Goal: Task Accomplishment & Management: Use online tool/utility

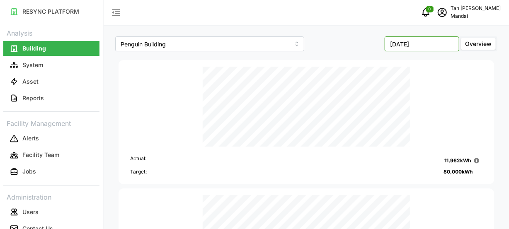
click at [424, 42] on input "[DATE]" at bounding box center [422, 43] width 75 height 15
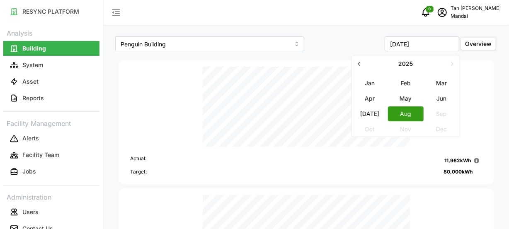
click at [440, 100] on button "Jun" at bounding box center [442, 98] width 36 height 15
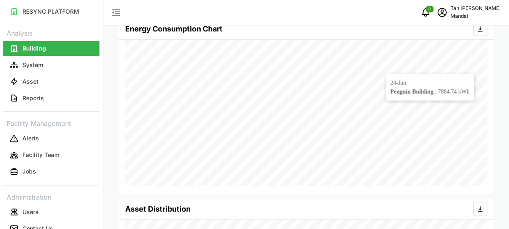
scroll to position [284, 0]
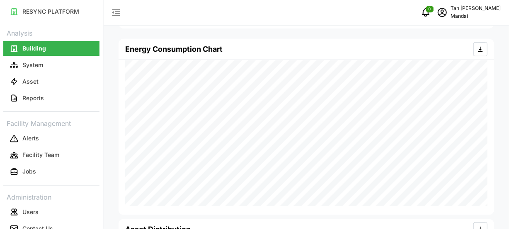
click at [490, 68] on div "Energy Consumption Chart" at bounding box center [306, 127] width 375 height 176
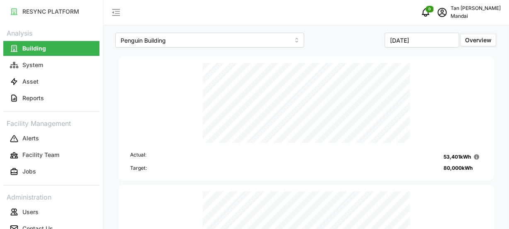
scroll to position [0, 0]
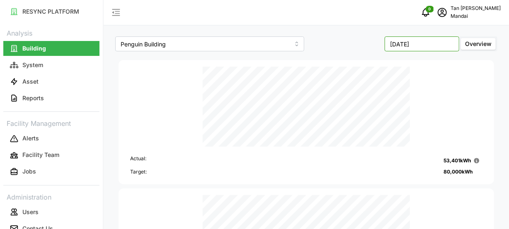
click at [431, 47] on input "June 2025" at bounding box center [422, 43] width 75 height 15
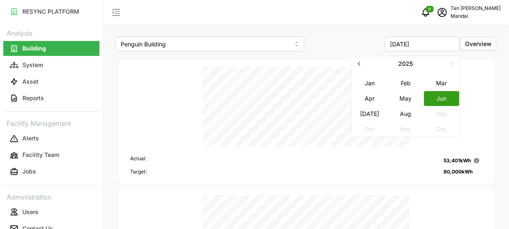
click at [407, 113] on button "Aug" at bounding box center [406, 114] width 36 height 15
type input "August 2025"
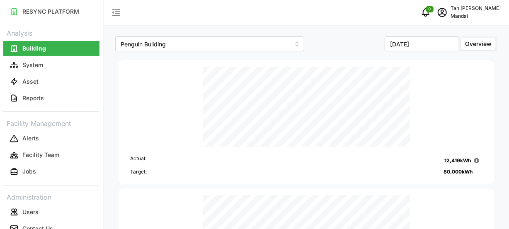
click at [499, 112] on div "Actual: 12,419 kWh Target: 80,000 kWh Actual: 5,040 kg Target: 32,000 kg" at bounding box center [306, 186] width 389 height 257
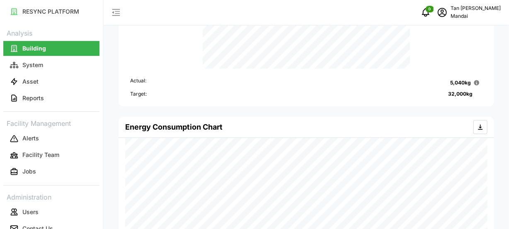
scroll to position [165, 0]
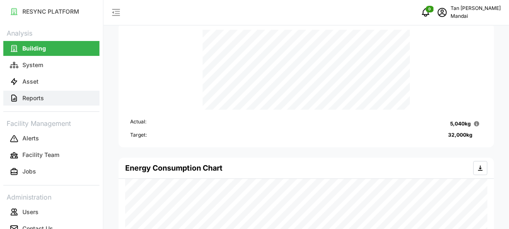
click at [27, 99] on p "Reports" at bounding box center [33, 98] width 22 height 8
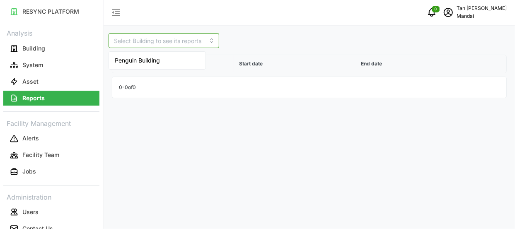
click at [196, 42] on input at bounding box center [164, 40] width 111 height 15
click at [153, 63] on span "Penguin Building" at bounding box center [137, 60] width 45 height 9
type input "Penguin Building"
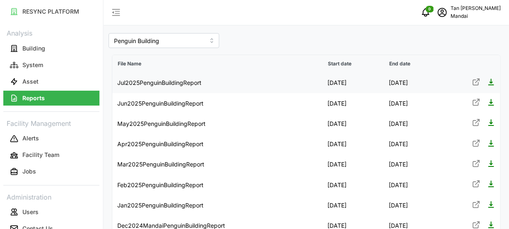
click at [490, 81] on icon at bounding box center [491, 82] width 6 height 7
click at [489, 102] on icon at bounding box center [491, 102] width 8 height 8
click at [36, 44] on button "Building" at bounding box center [51, 48] width 96 height 15
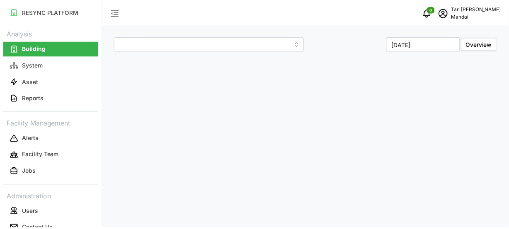
type input "Penguin Building"
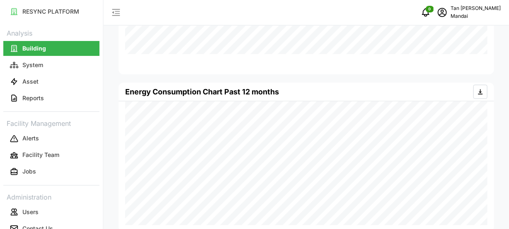
scroll to position [616, 0]
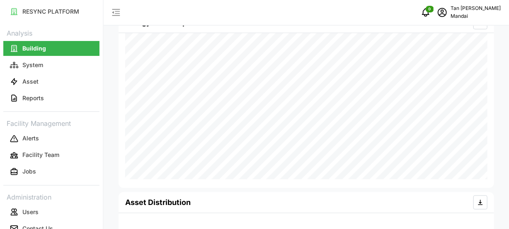
scroll to position [616, 0]
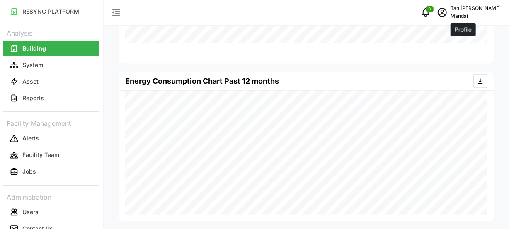
click at [447, 14] on icon "schedule" at bounding box center [442, 12] width 10 height 10
click at [446, 62] on div "Logout" at bounding box center [470, 62] width 59 height 9
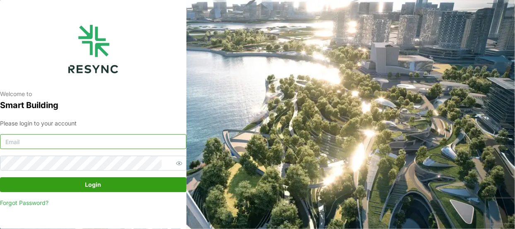
click at [120, 145] on input at bounding box center [93, 141] width 186 height 15
click at [121, 144] on input at bounding box center [93, 141] width 186 height 15
type input "weiyap.tan@mandai.com"
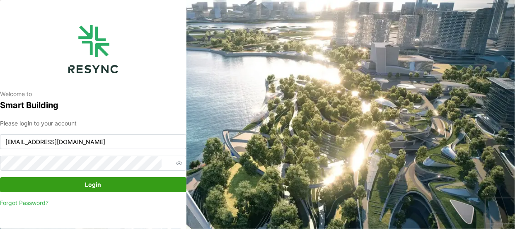
click at [115, 187] on span "Login" at bounding box center [93, 185] width 171 height 14
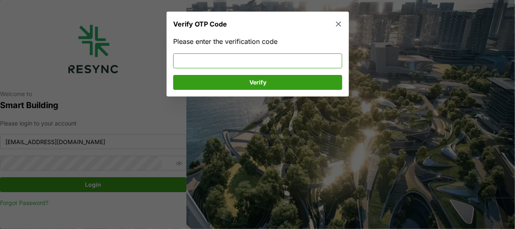
click at [219, 63] on input at bounding box center [257, 60] width 169 height 15
type input "607125"
click at [252, 82] on span "Verify" at bounding box center [257, 82] width 17 height 14
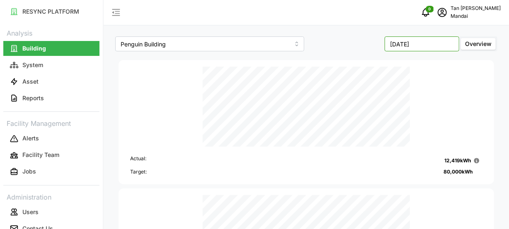
click at [431, 42] on input "[DATE]" at bounding box center [422, 43] width 75 height 15
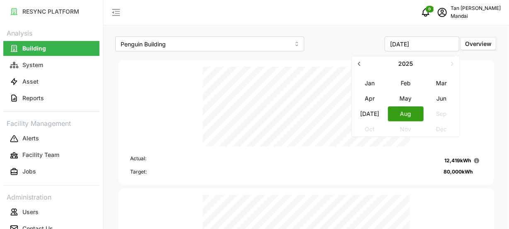
click at [373, 116] on button "Jul" at bounding box center [370, 114] width 36 height 15
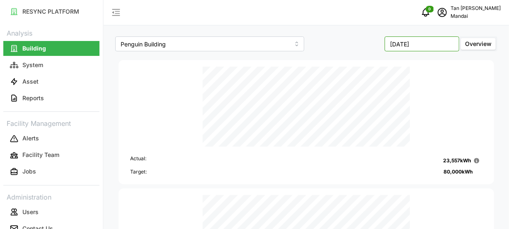
click at [436, 46] on input "July 2025" at bounding box center [422, 43] width 75 height 15
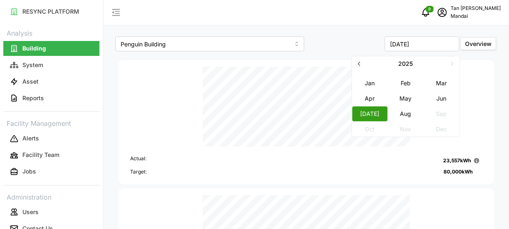
click at [435, 100] on button "Jun" at bounding box center [442, 98] width 36 height 15
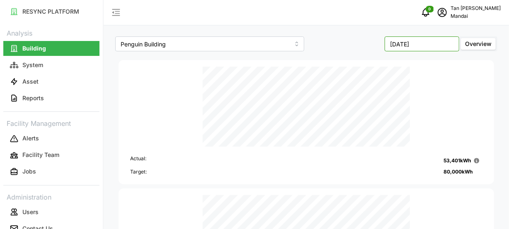
click at [435, 46] on input "[DATE]" at bounding box center [422, 43] width 75 height 15
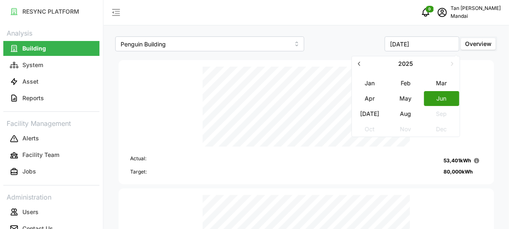
click at [403, 112] on button "Aug" at bounding box center [406, 114] width 36 height 15
type input "[DATE]"
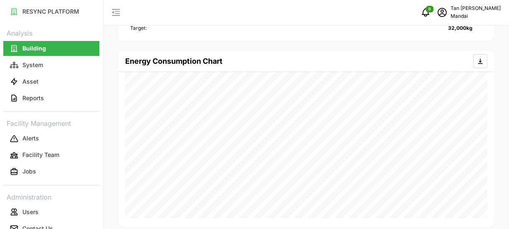
scroll to position [616, 0]
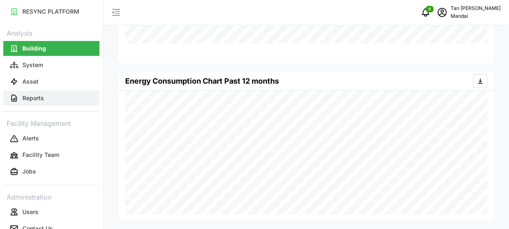
click at [37, 99] on p "Reports" at bounding box center [33, 98] width 22 height 8
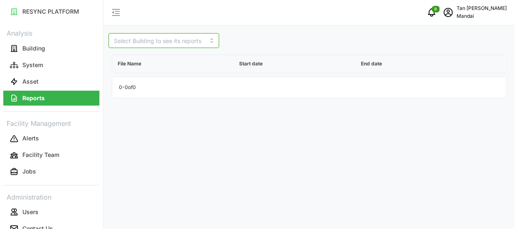
click at [177, 42] on input at bounding box center [164, 40] width 111 height 15
click at [154, 59] on span "Penguin Building" at bounding box center [137, 60] width 45 height 9
type input "Penguin Building"
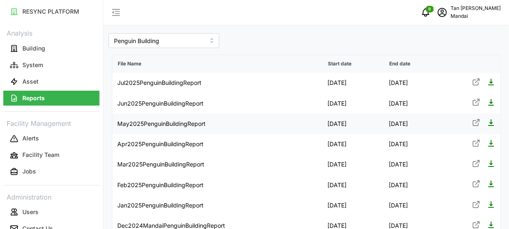
click at [490, 123] on icon at bounding box center [491, 123] width 8 height 8
